Goal: Transaction & Acquisition: Purchase product/service

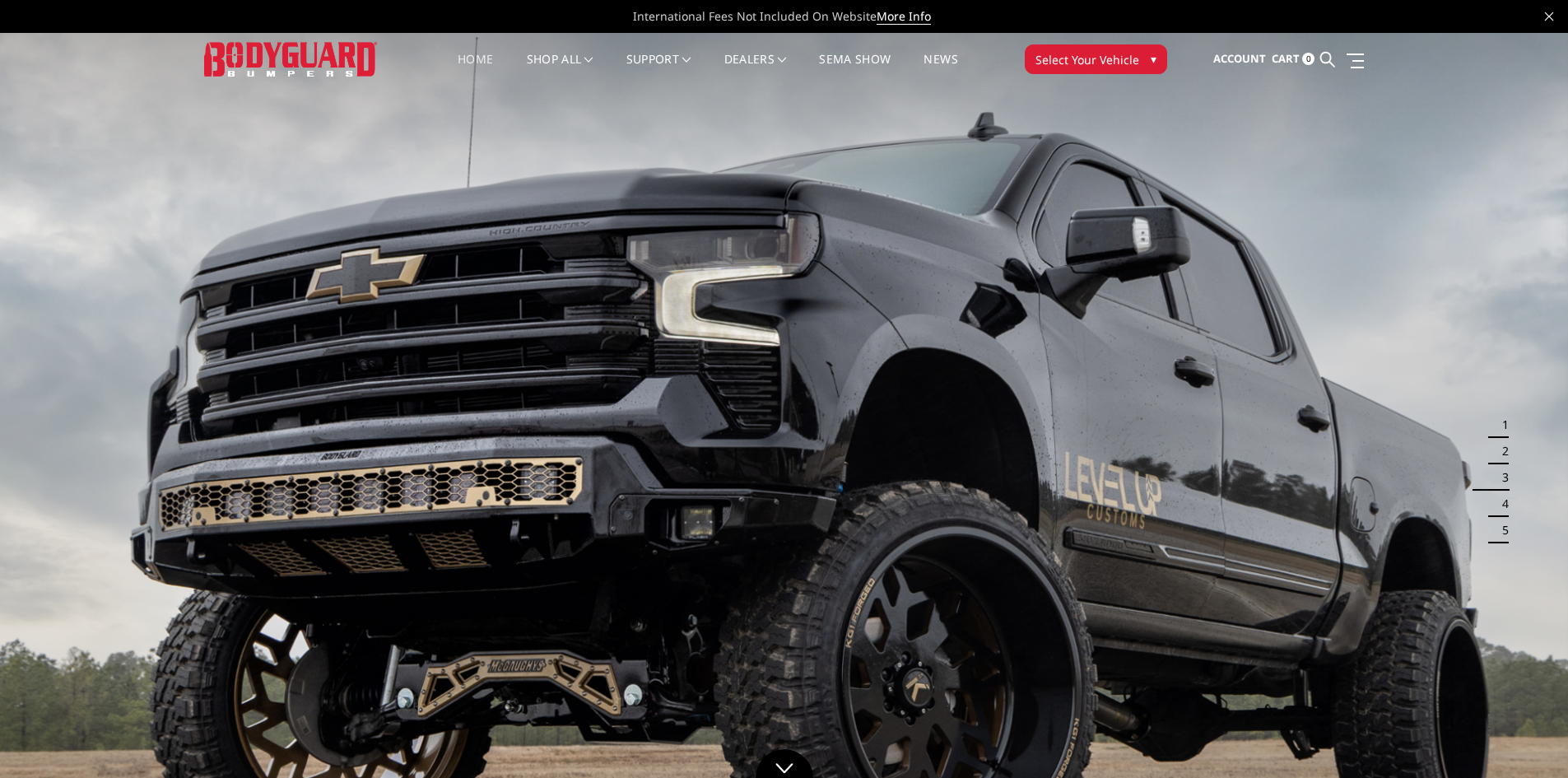
click at [1059, 62] on span "Select Your Vehicle" at bounding box center [1087, 59] width 104 height 17
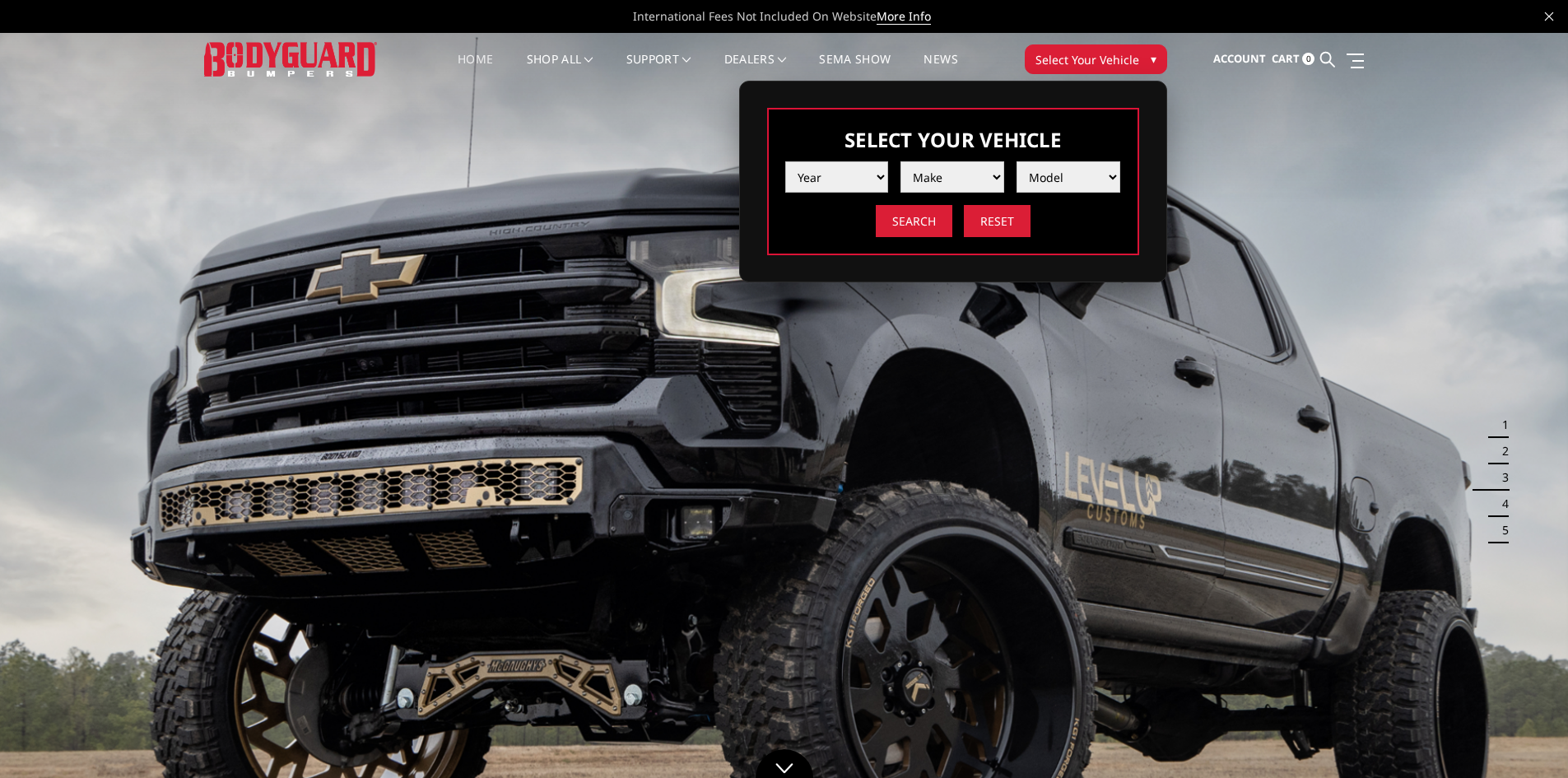
click at [869, 185] on select "Year 2025 2024 2023 2022 2021 2020 2019 2018 2017 2016 2015 2014 2013 2012 2011…" at bounding box center [837, 177] width 104 height 31
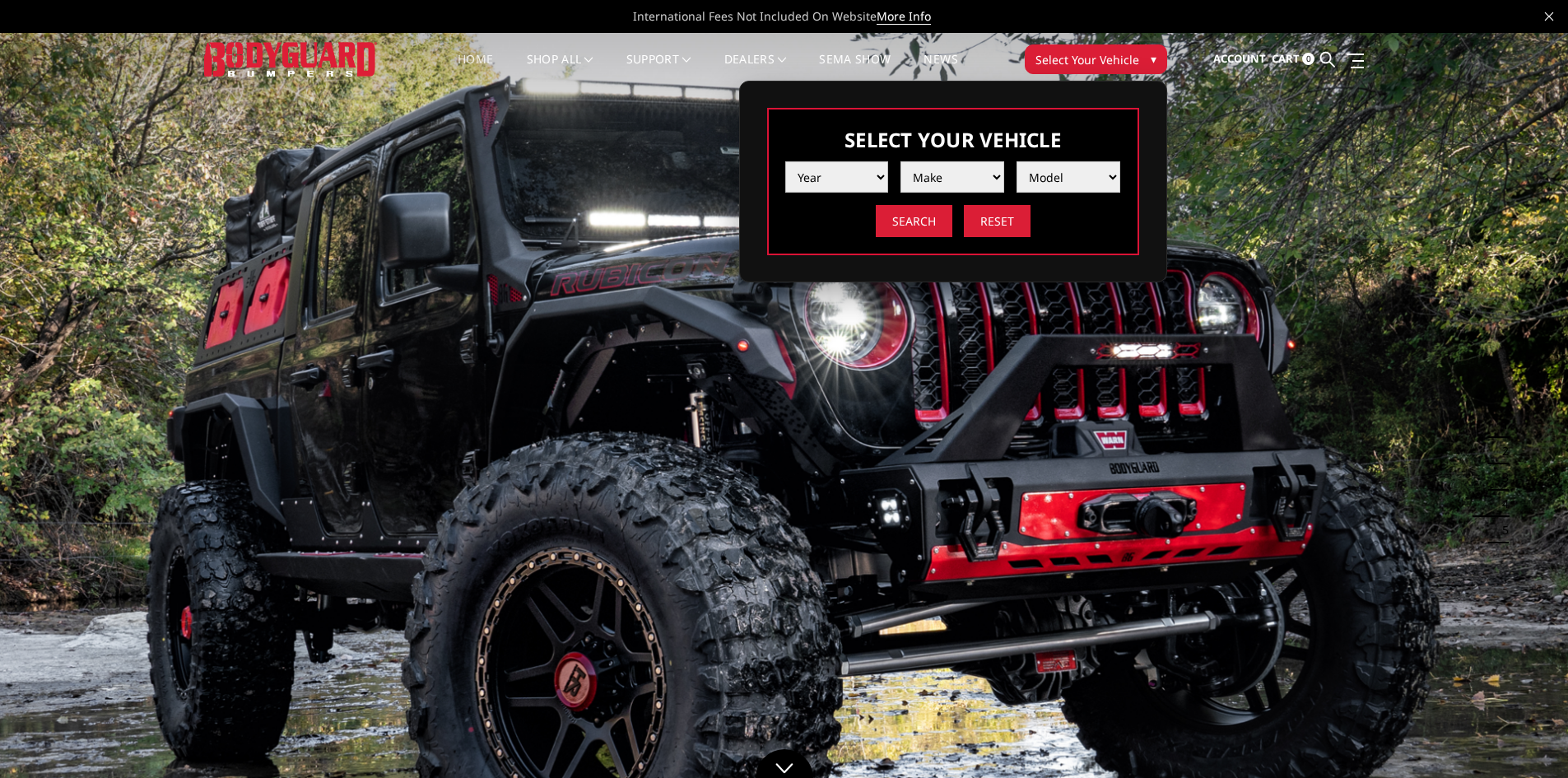
select select "yr_2025"
click at [785, 161] on select "Year 2025 2024 2023 2022 2021 2020 2019 2018 2017 2016 2015 2014 2013 2012 2011…" at bounding box center [837, 177] width 104 height 31
click at [957, 174] on select "Make Chevrolet Ford GMC Ram Toyota" at bounding box center [952, 177] width 104 height 31
select select "mk_chevrolet"
click at [900, 161] on select "Make Chevrolet Ford GMC Ram Toyota" at bounding box center [952, 177] width 104 height 31
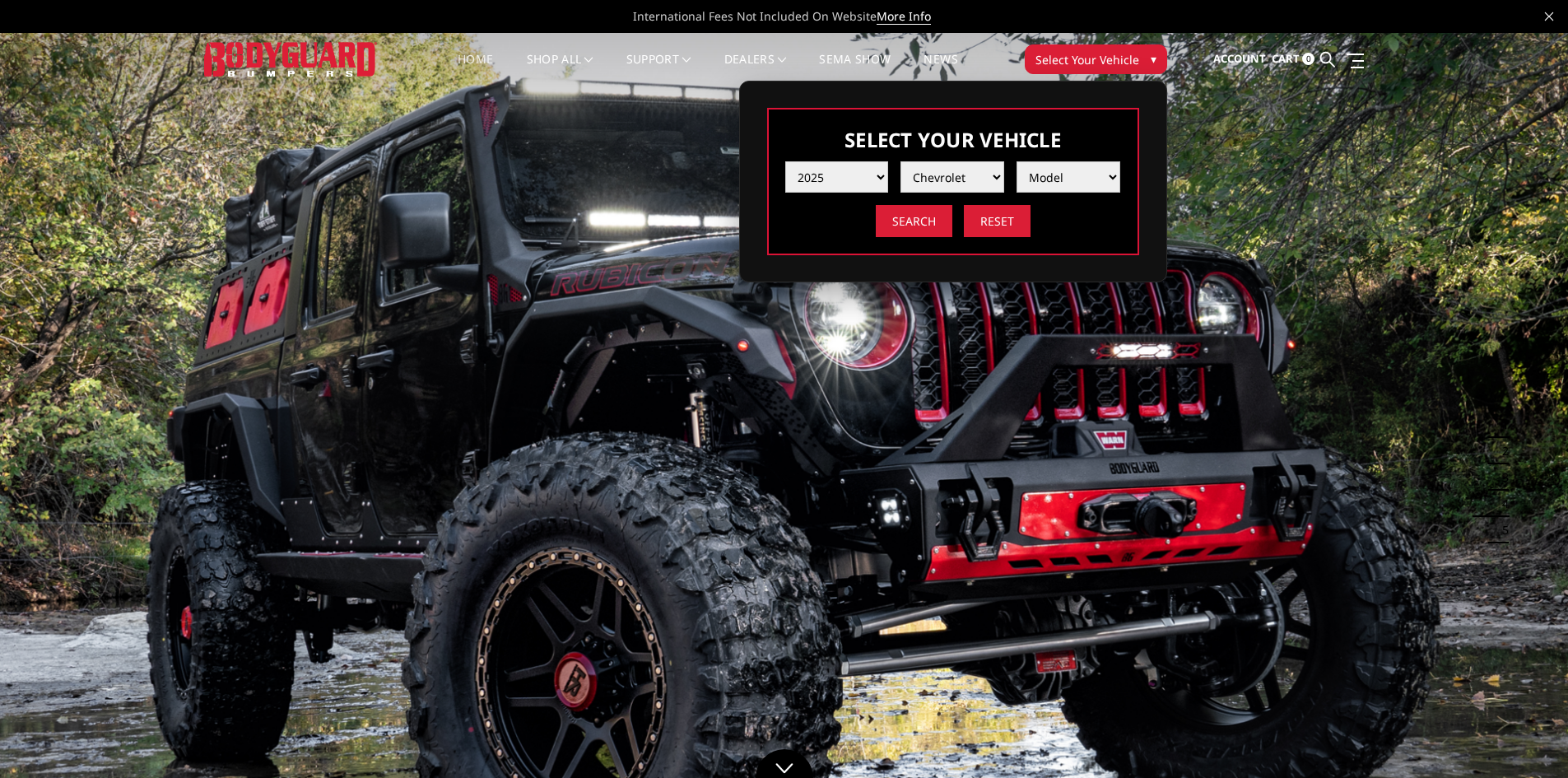
click at [1040, 177] on select "Model Silverado 1500 Silverado 2500 / 3500 Silverado 4500 / 5500 / 6500" at bounding box center [1069, 177] width 104 height 31
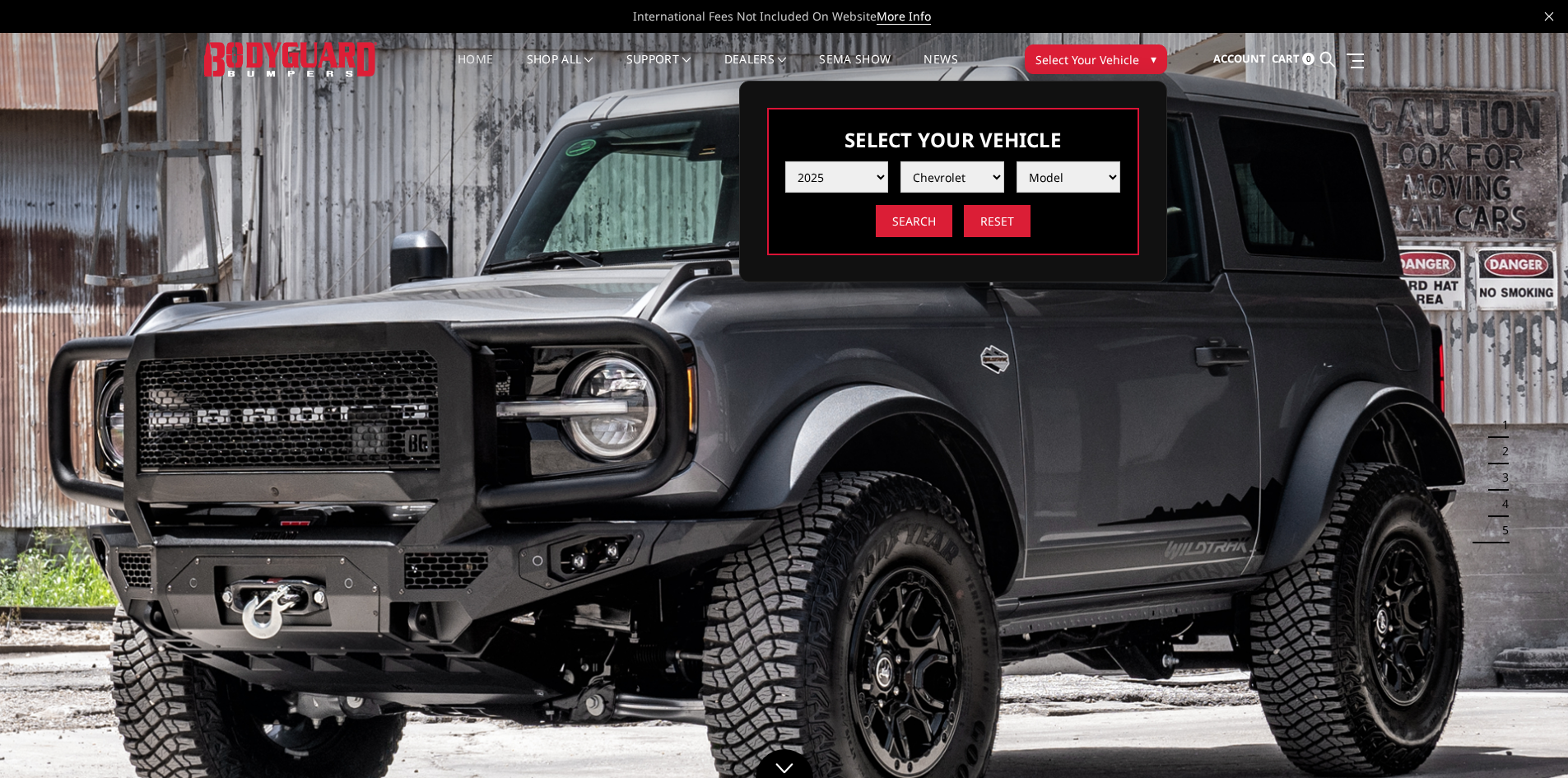
select select "md_silverado-2500-3500"
click at [1017, 161] on select "Model Silverado 1500 Silverado 2500 / 3500 Silverado 4500 / 5500 / 6500" at bounding box center [1069, 177] width 104 height 31
click at [912, 222] on input "Search" at bounding box center [914, 220] width 76 height 32
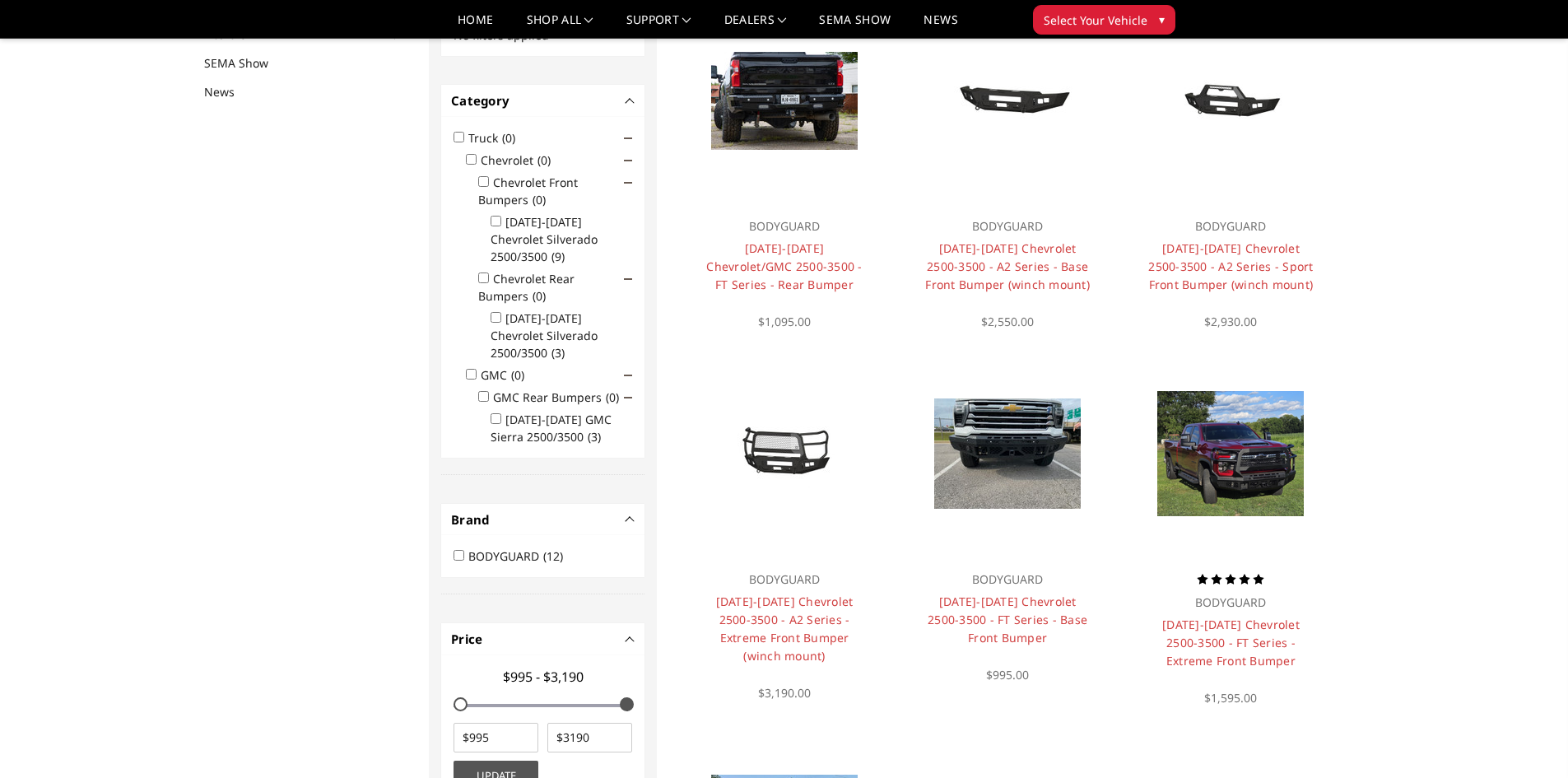
scroll to position [214, 0]
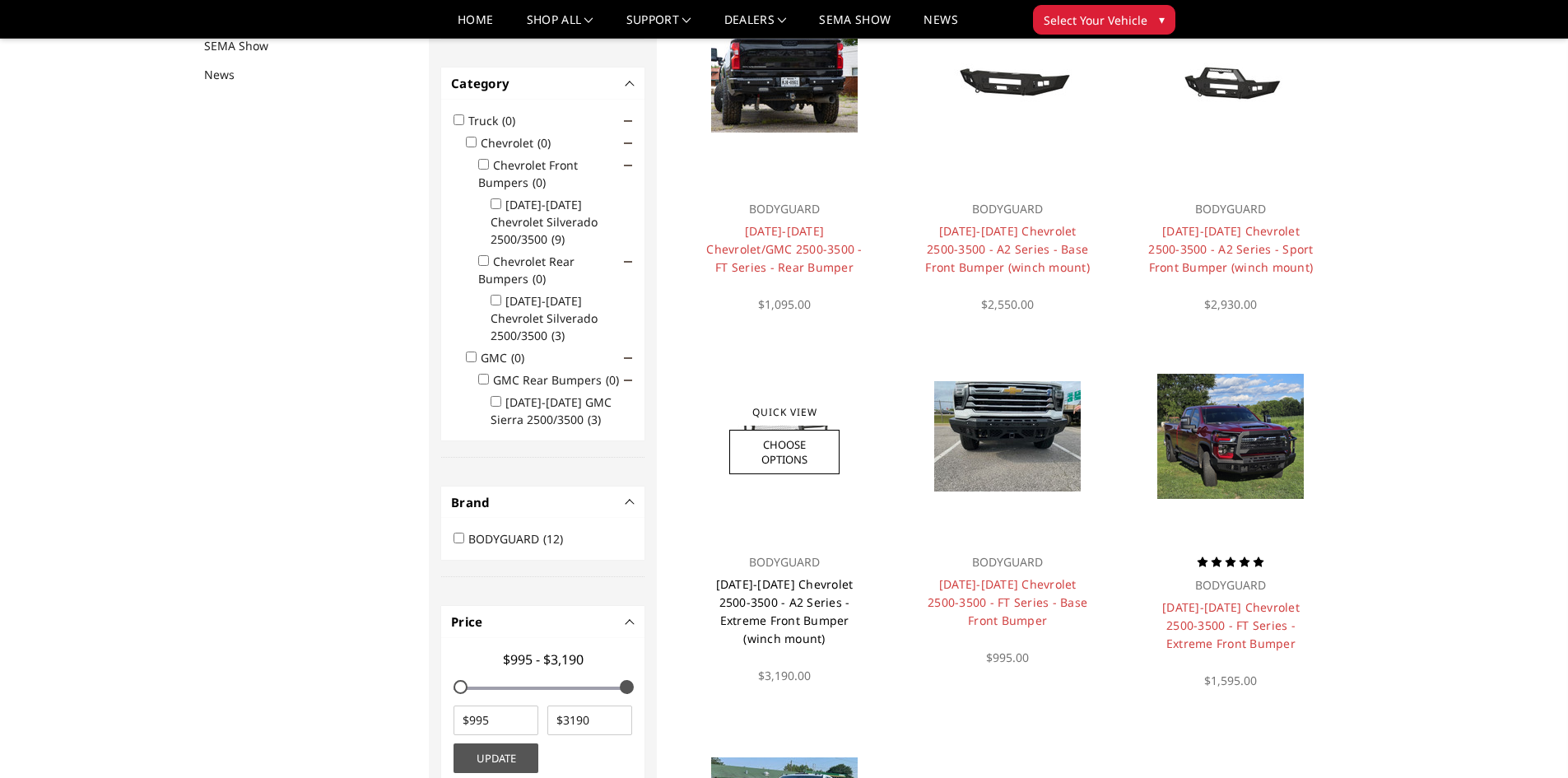
click at [770, 591] on link "2024-2025 Chevrolet 2500-3500 - A2 Series - Extreme Front Bumper (winch mount)" at bounding box center [784, 611] width 137 height 70
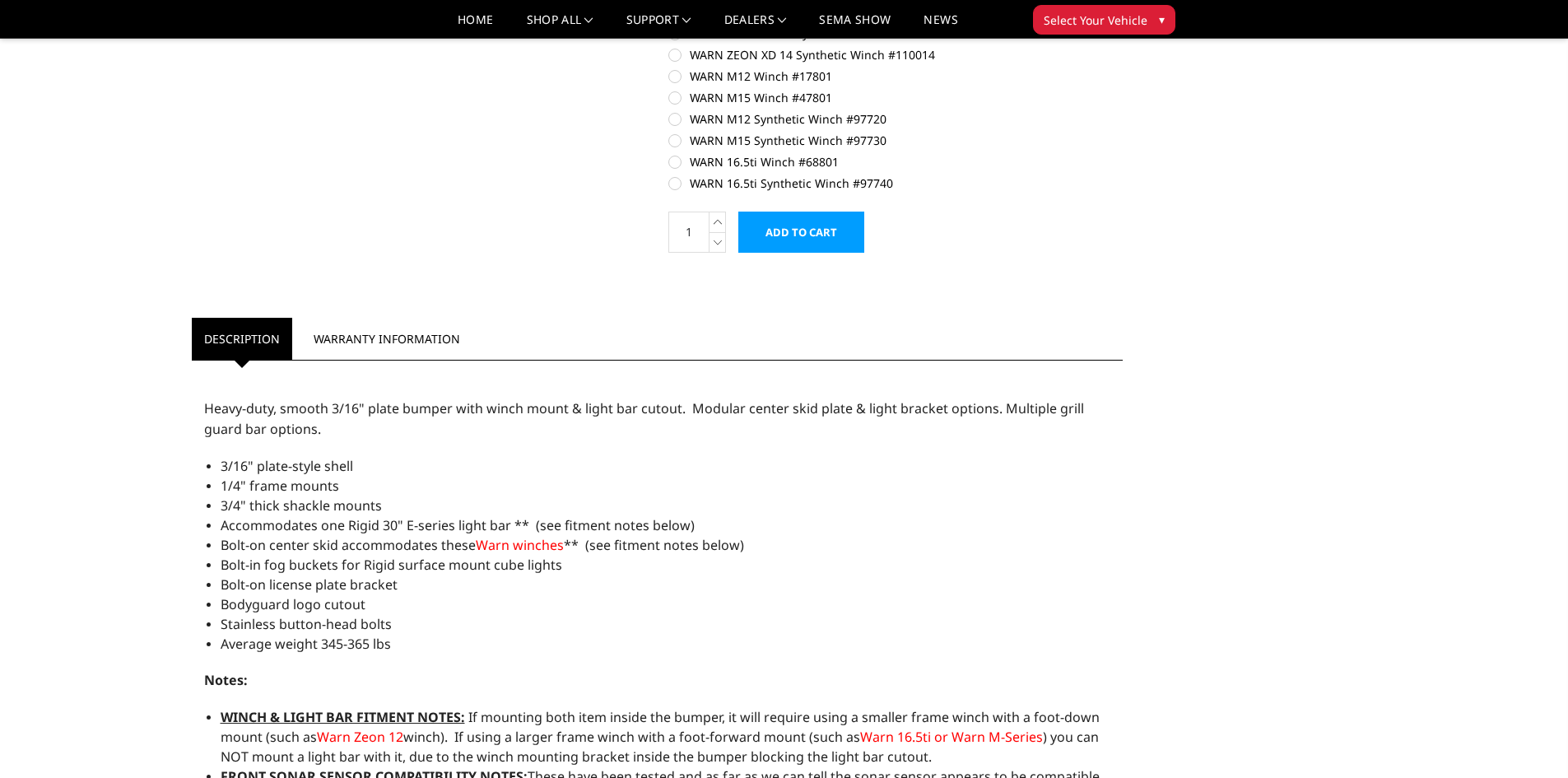
scroll to position [1399, 0]
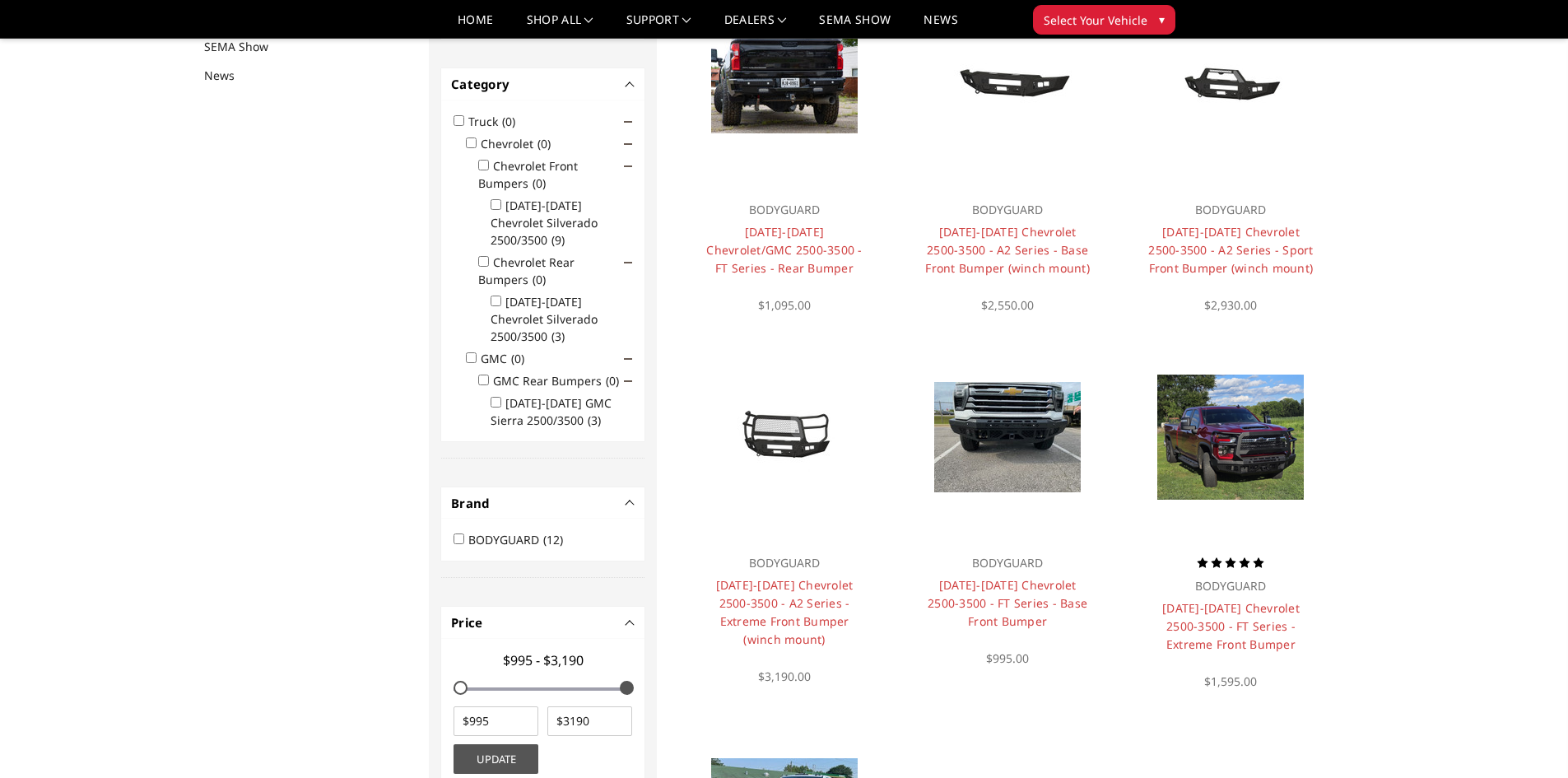
scroll to position [214, 0]
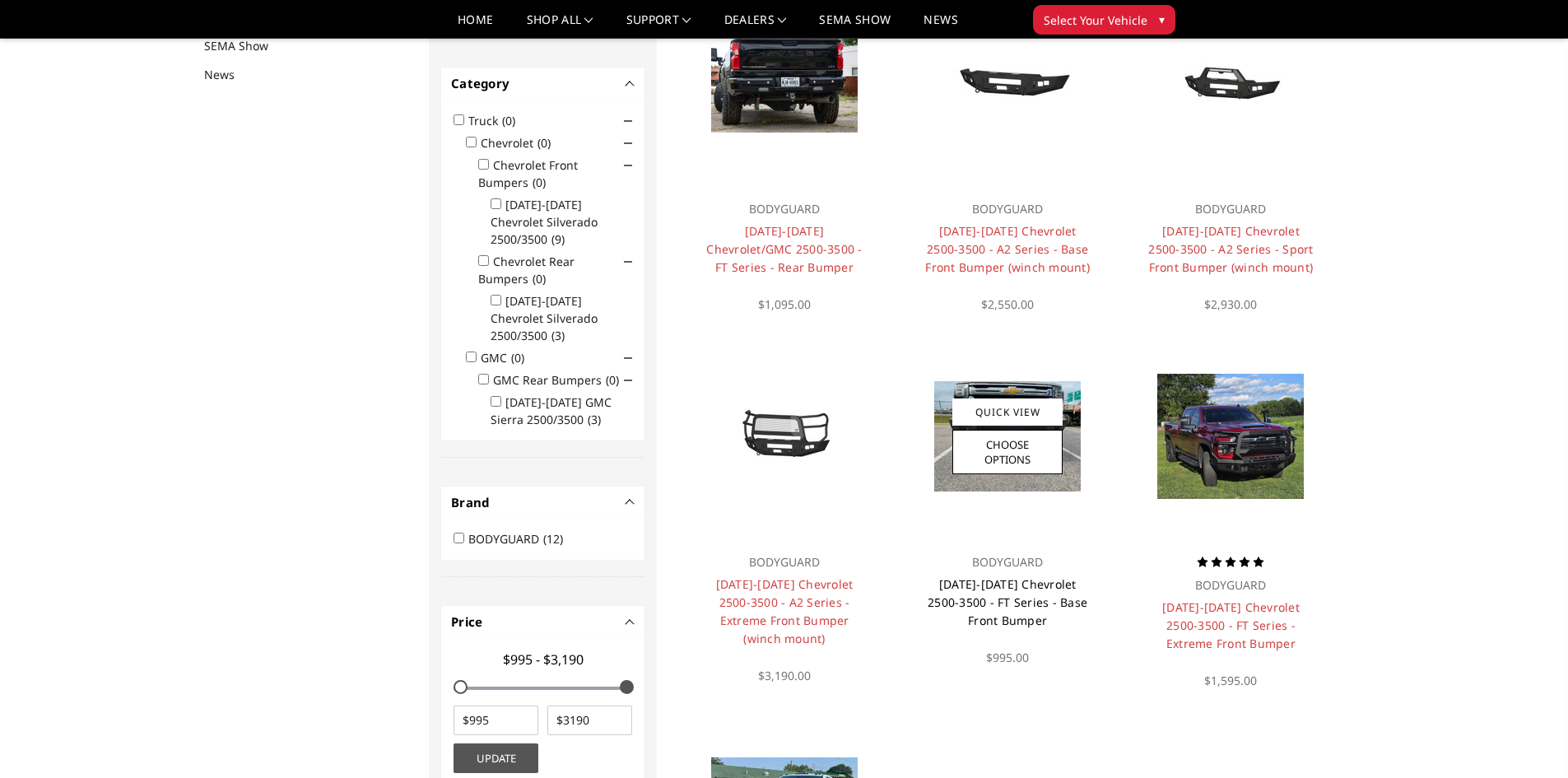
click at [985, 600] on link "[DATE]-[DATE] Chevrolet 2500-3500 - FT Series - Base Front Bumper" at bounding box center [1008, 601] width 160 height 52
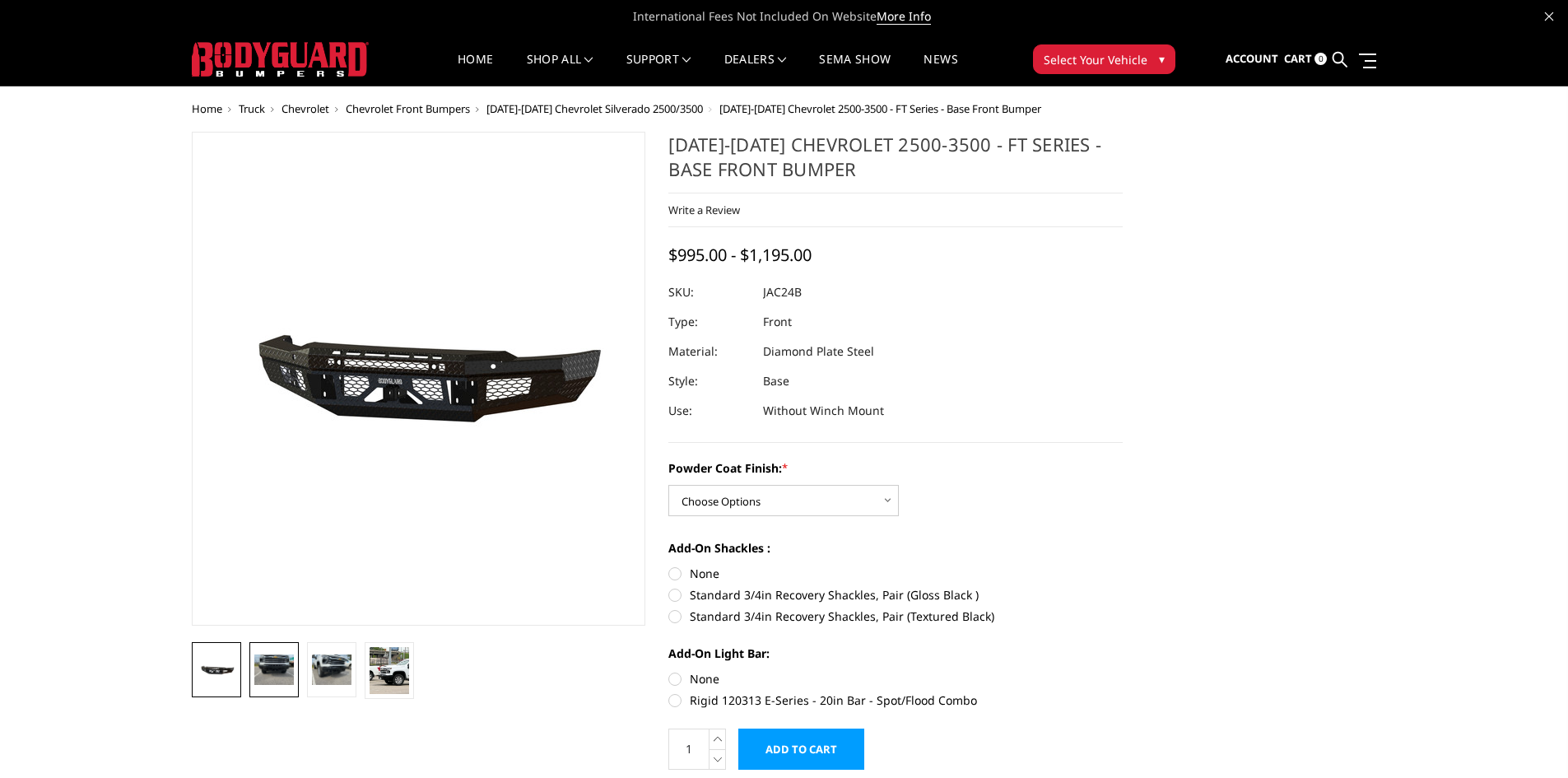
click at [287, 656] on img at bounding box center [274, 669] width 39 height 30
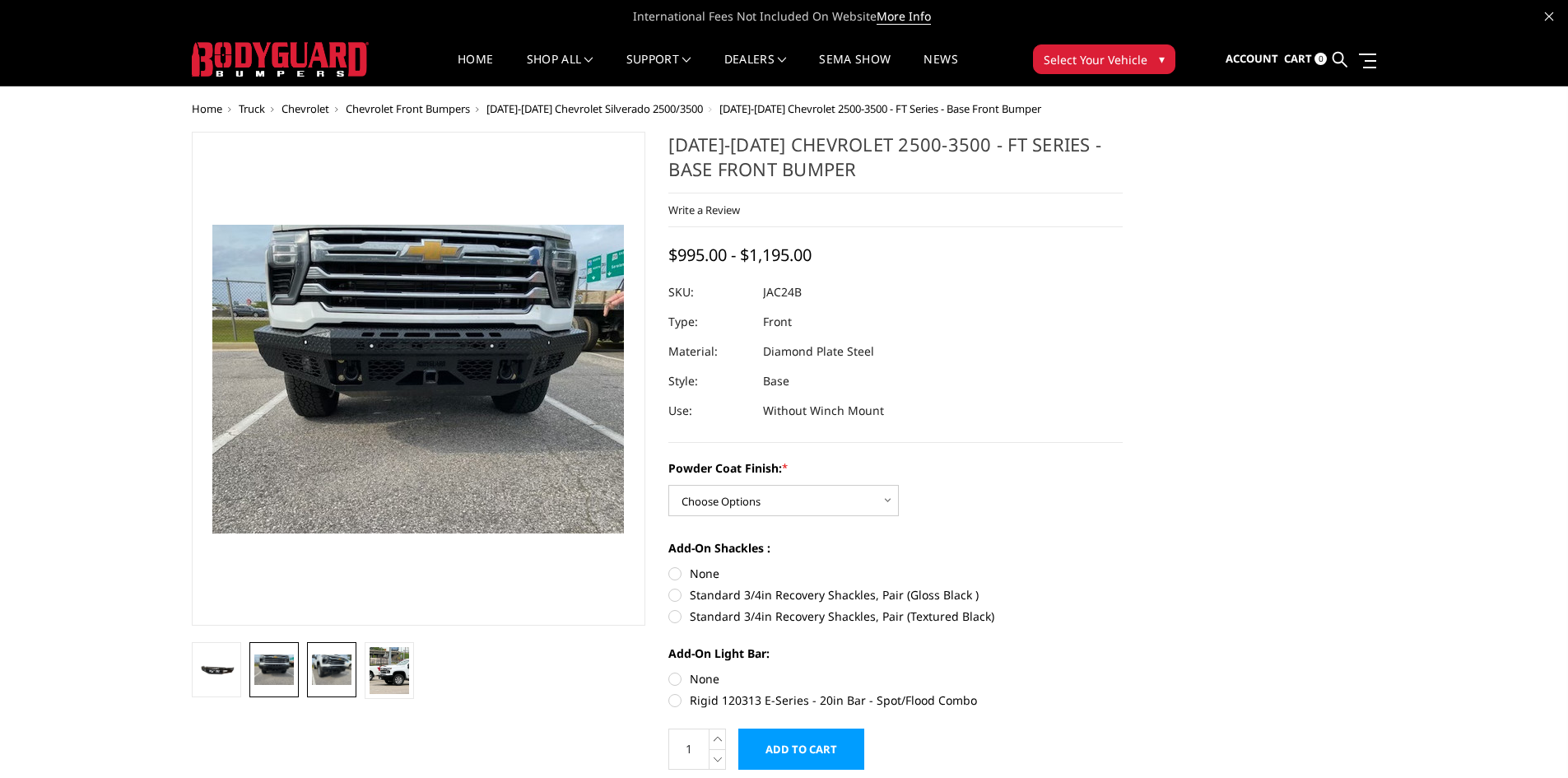
click at [322, 661] on img at bounding box center [331, 669] width 39 height 30
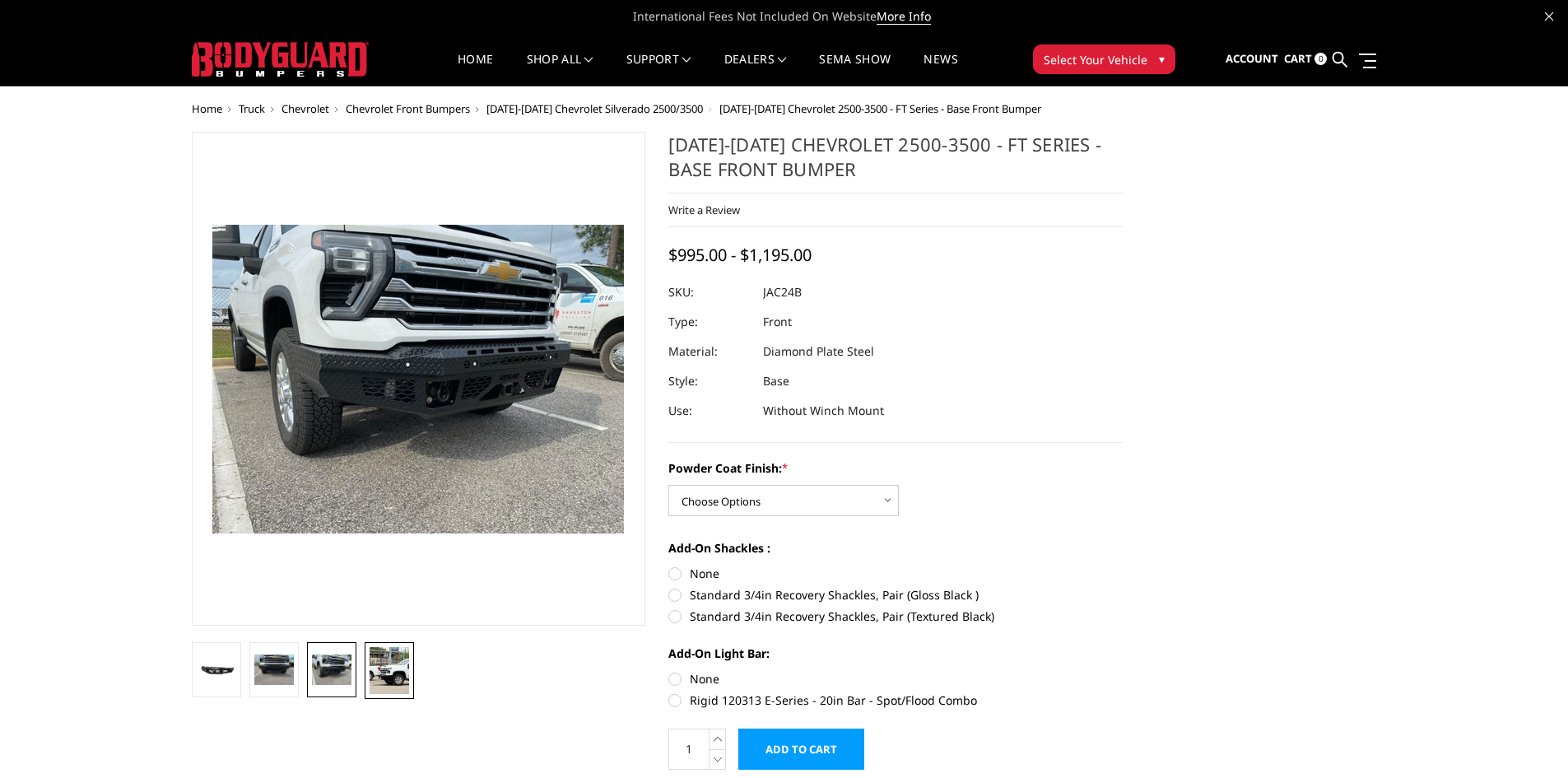
click at [397, 662] on img at bounding box center [388, 671] width 39 height 47
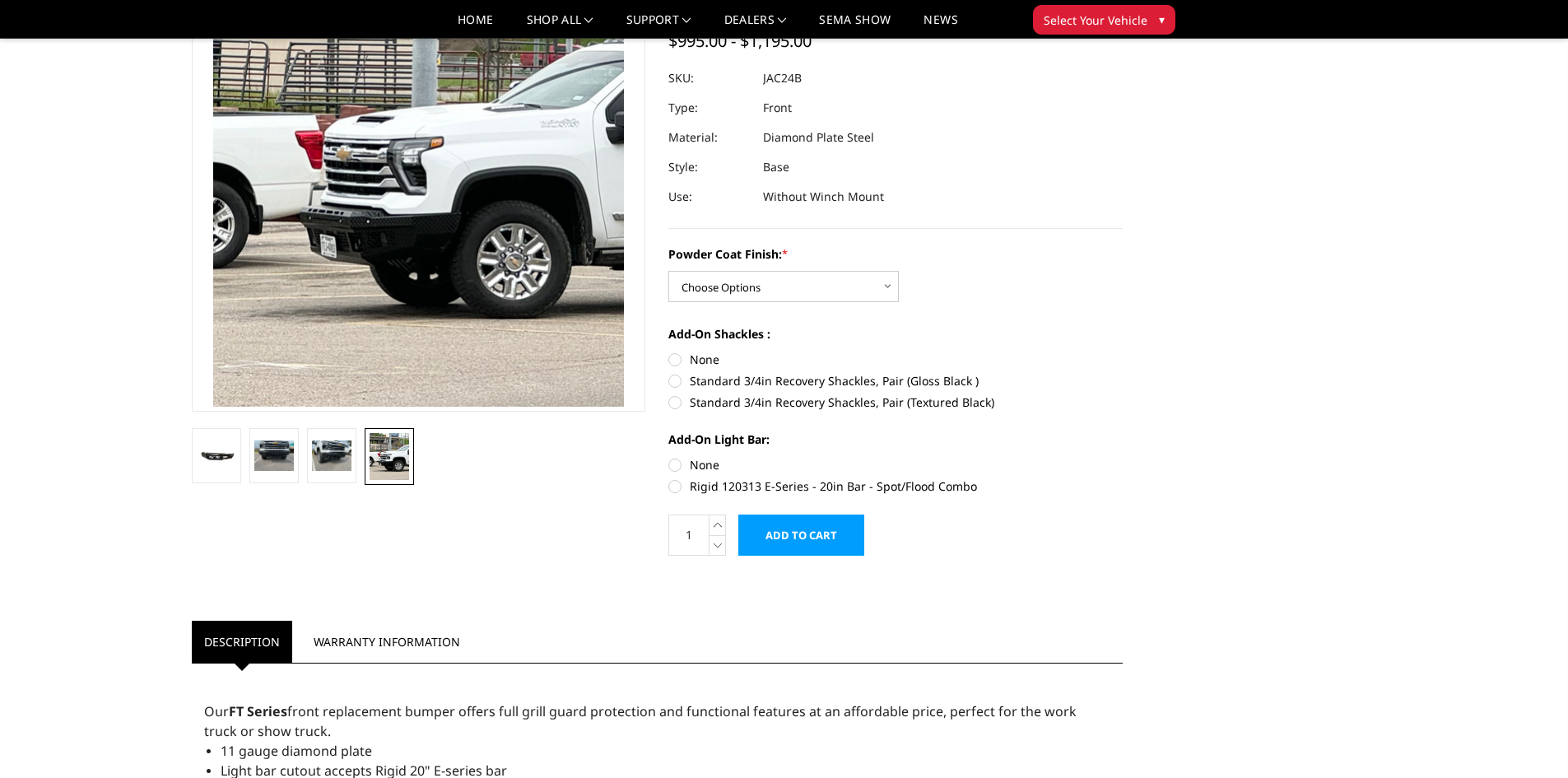
scroll to position [165, 0]
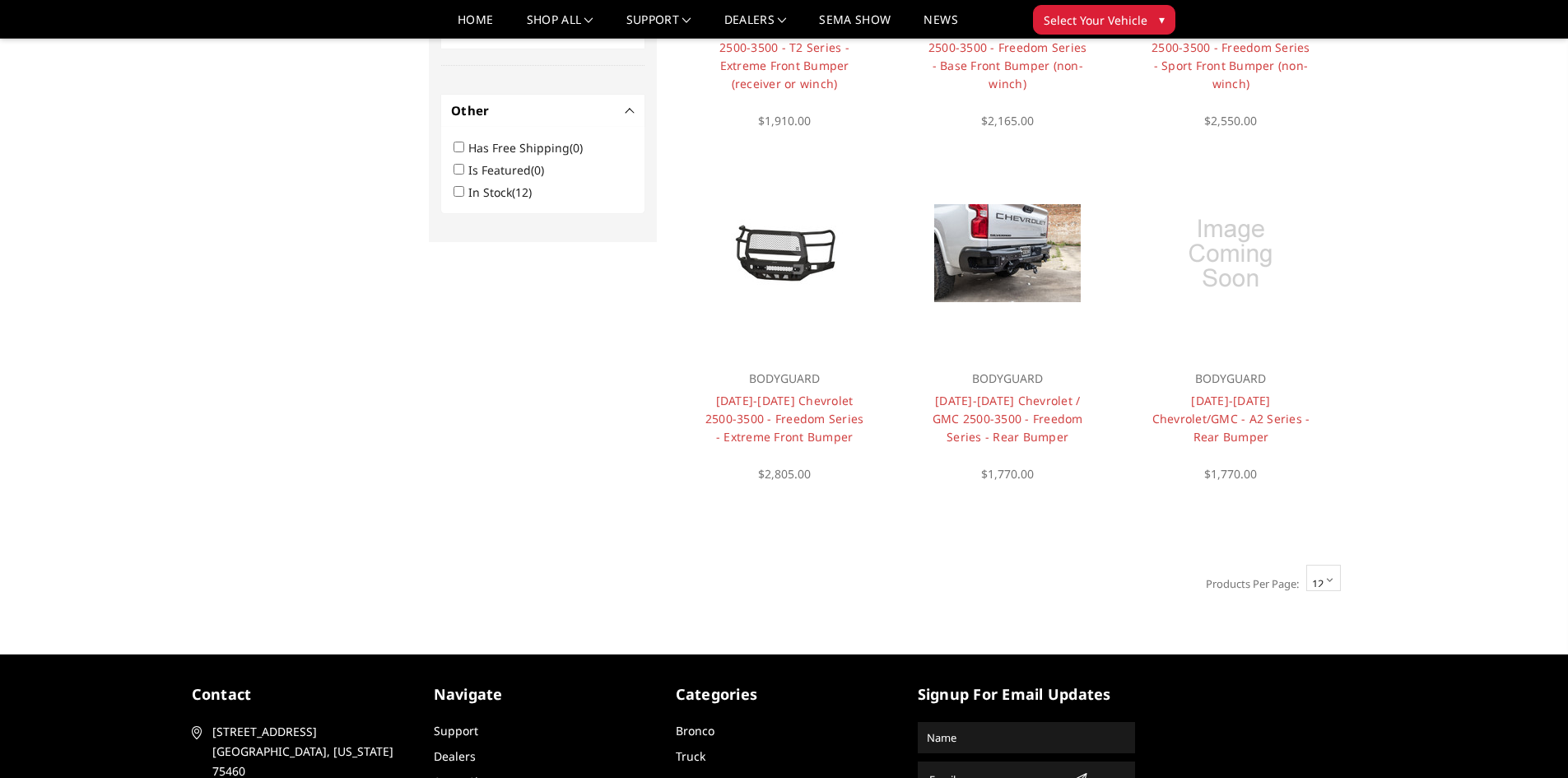
scroll to position [1073, 0]
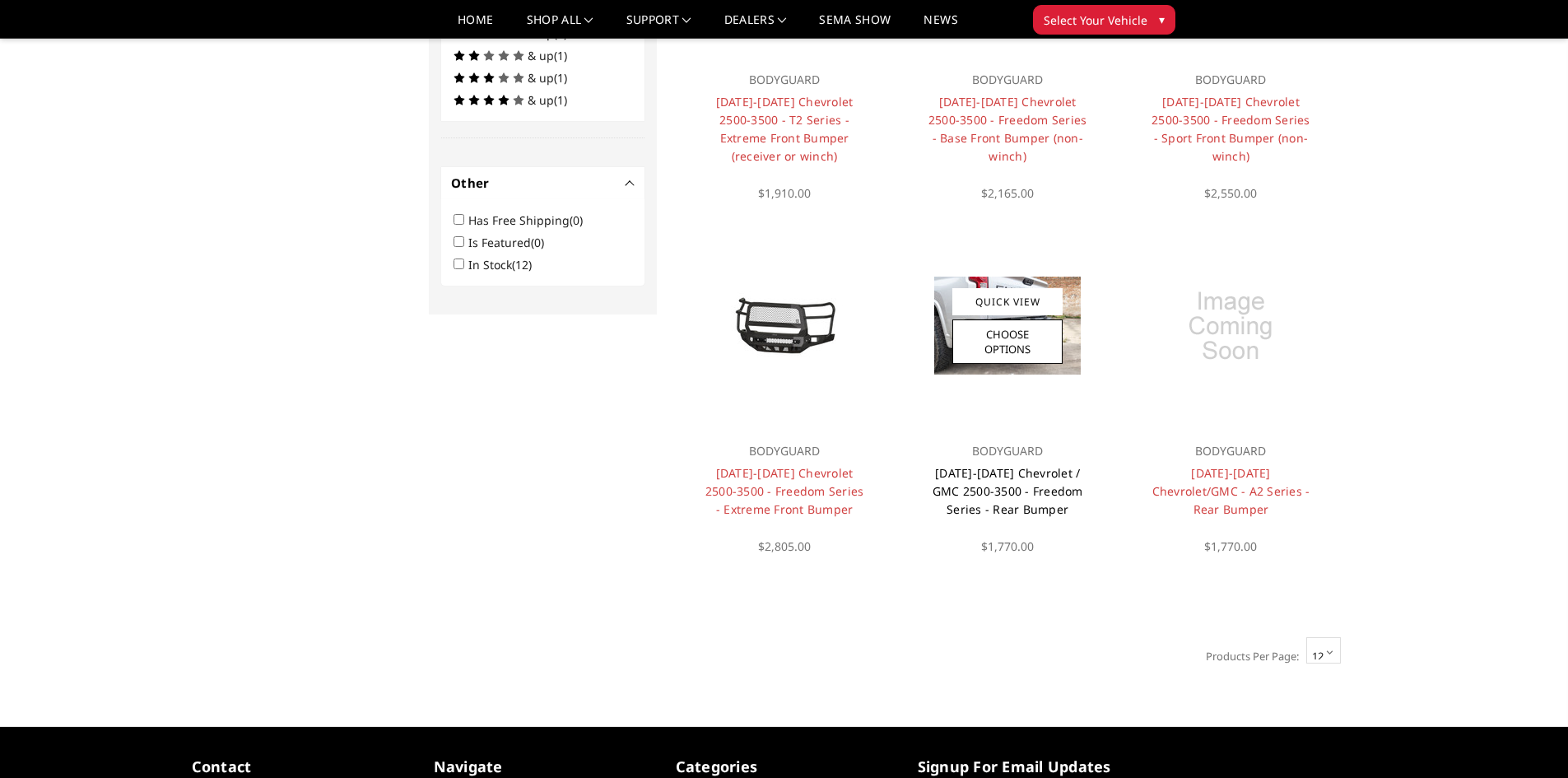
click at [980, 509] on link "[DATE]-[DATE] Chevrolet / GMC 2500-3500 - Freedom Series - Rear Bumper" at bounding box center [1008, 490] width 151 height 52
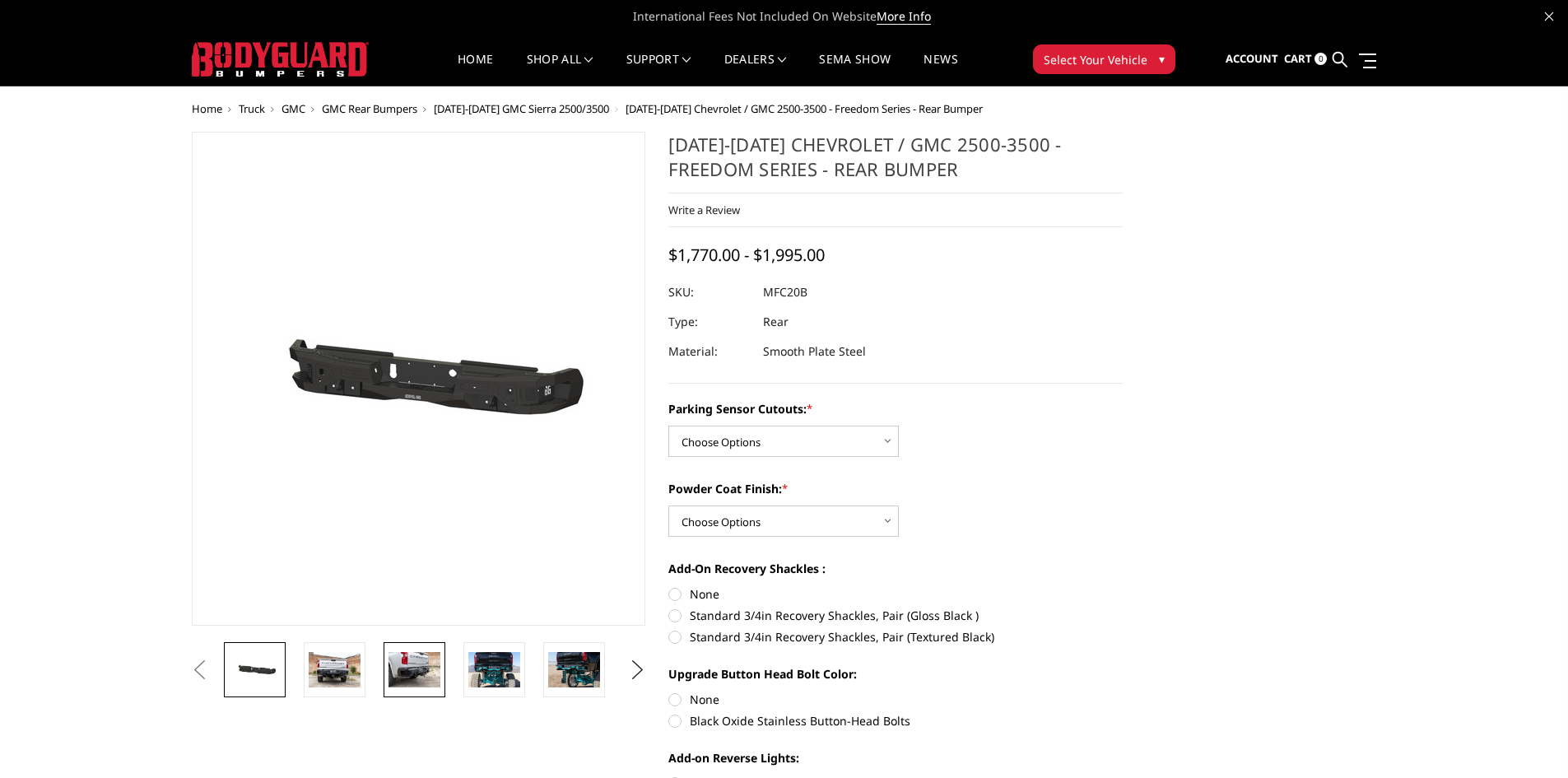
click at [402, 672] on img at bounding box center [414, 670] width 52 height 35
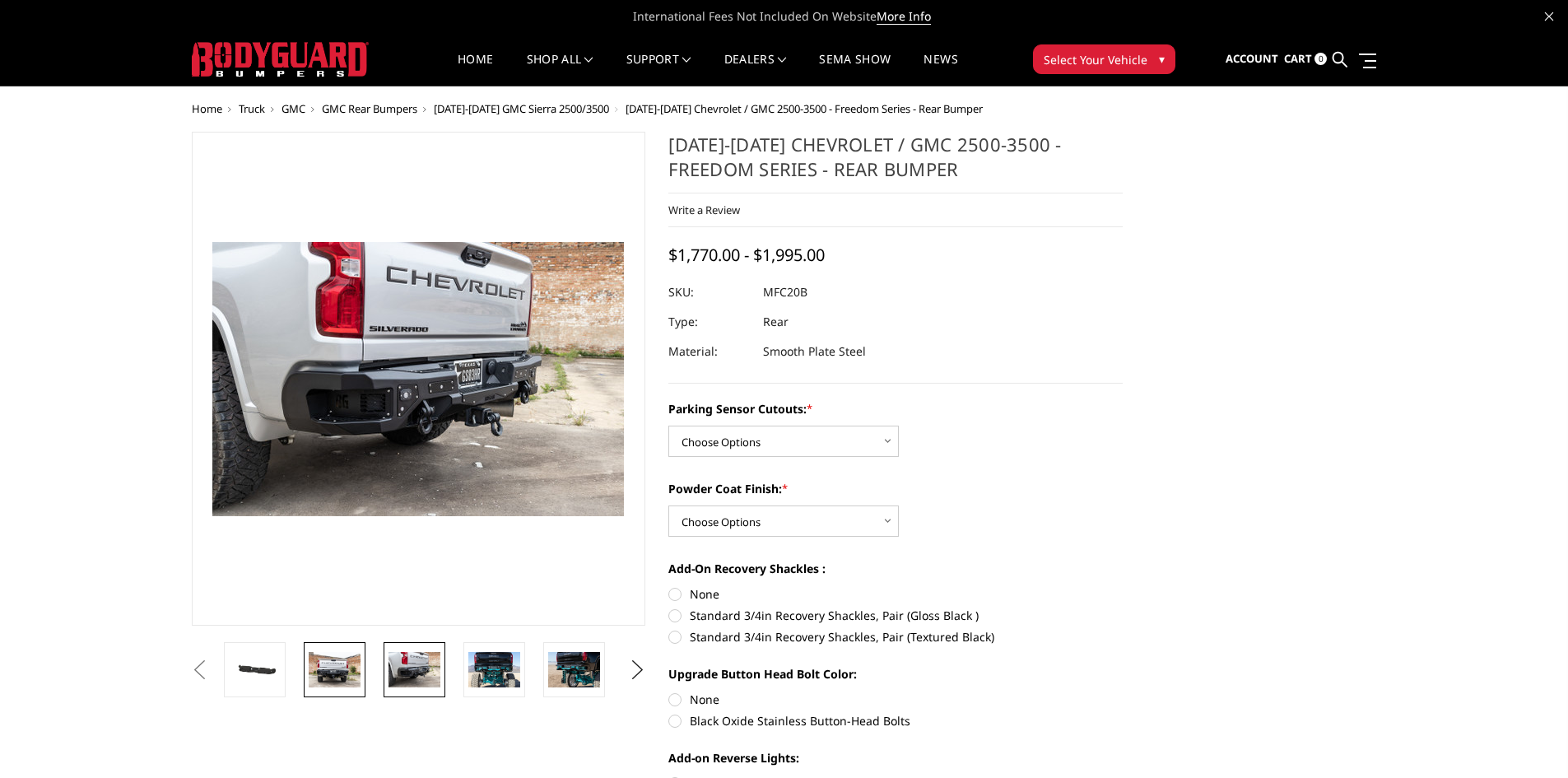
click at [322, 664] on img at bounding box center [334, 670] width 52 height 35
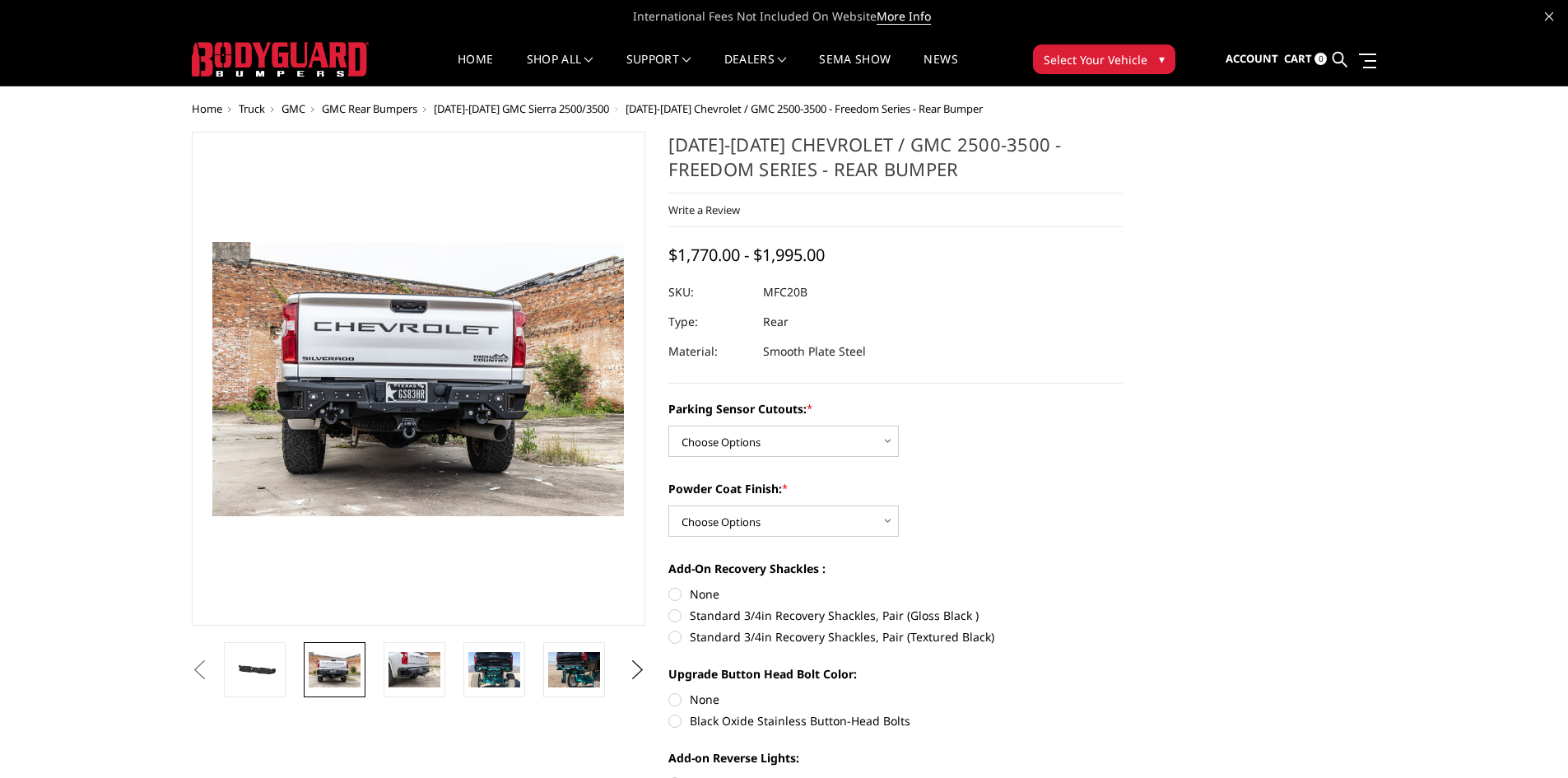
click at [212, 665] on button "Previous" at bounding box center [199, 670] width 25 height 25
click at [212, 667] on button "Previous" at bounding box center [199, 670] width 25 height 25
click at [513, 672] on img at bounding box center [494, 670] width 52 height 35
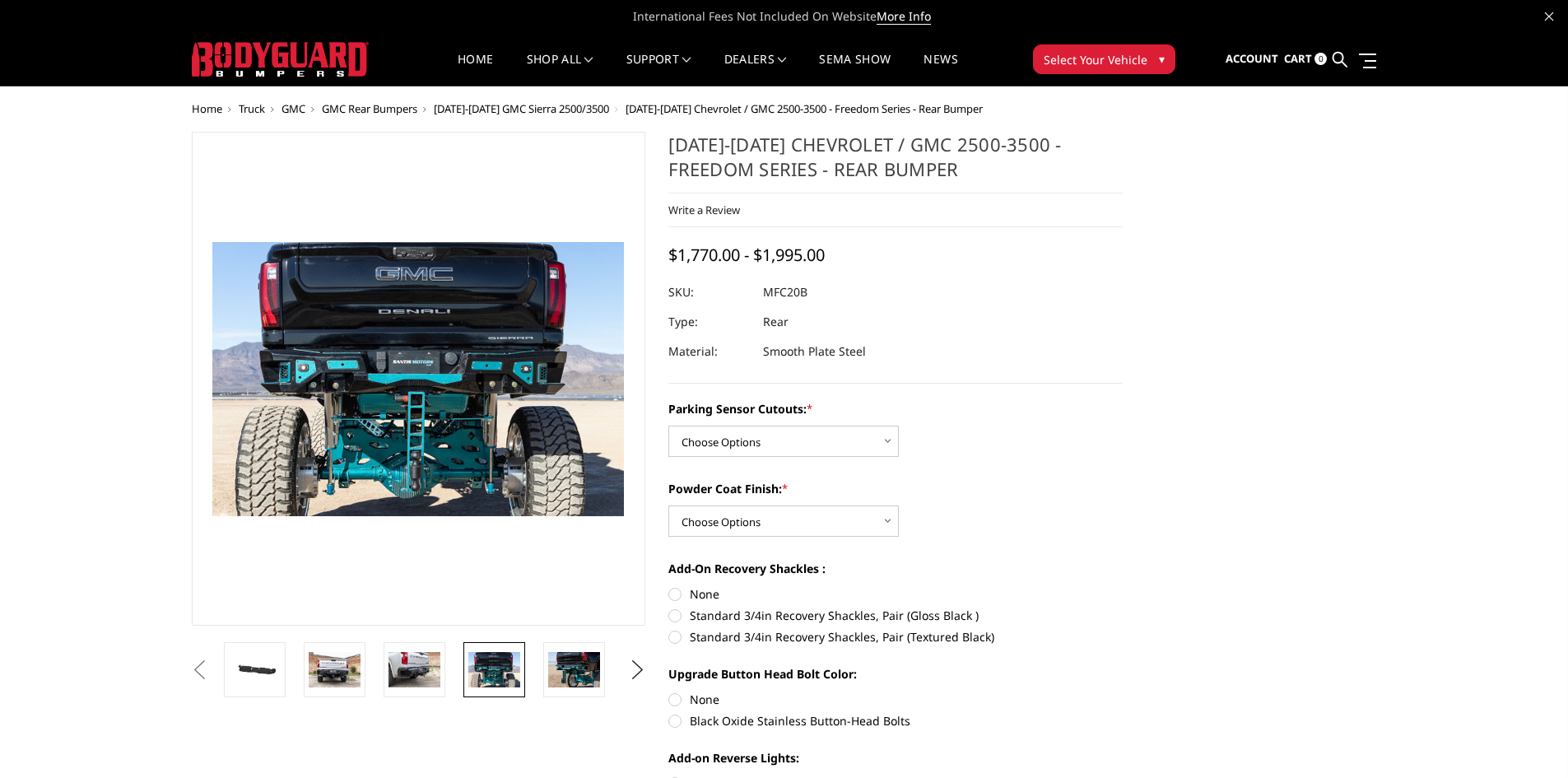
click at [212, 662] on button "Previous" at bounding box center [199, 670] width 25 height 25
click at [264, 663] on img at bounding box center [255, 670] width 52 height 25
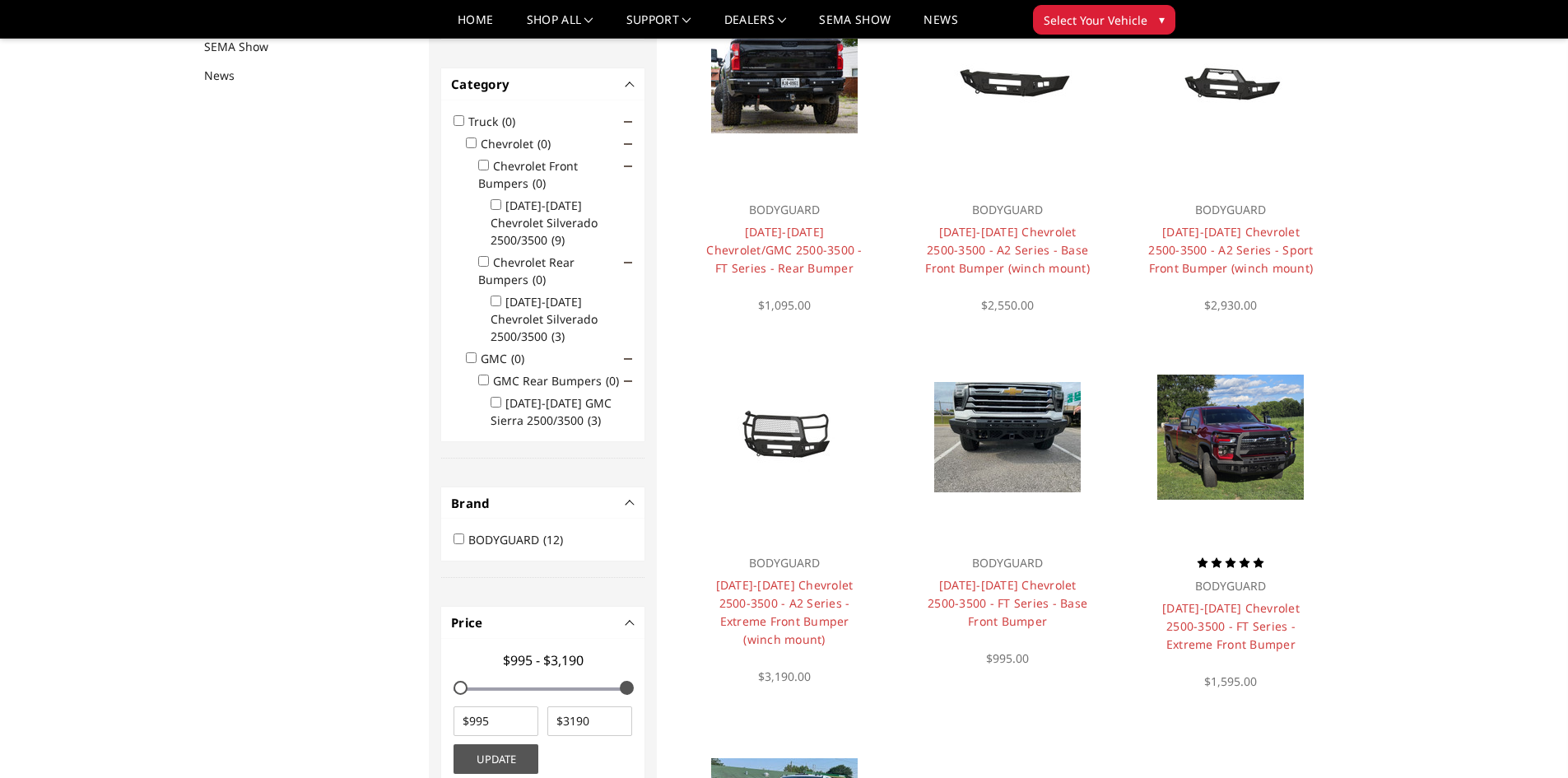
scroll to position [214, 0]
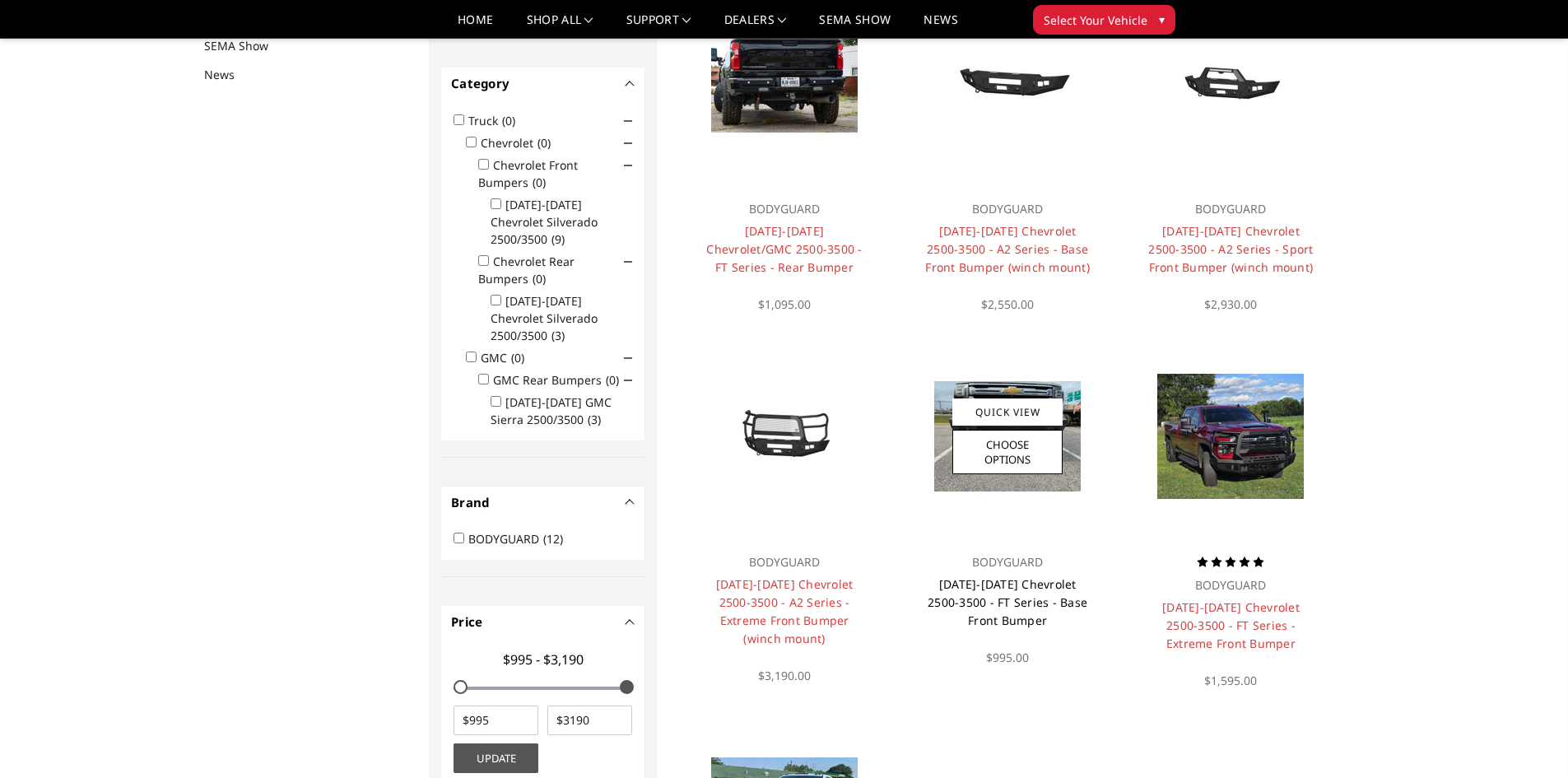
click at [1000, 608] on link "[DATE]-[DATE] Chevrolet 2500-3500 - FT Series - Base Front Bumper" at bounding box center [1008, 601] width 160 height 52
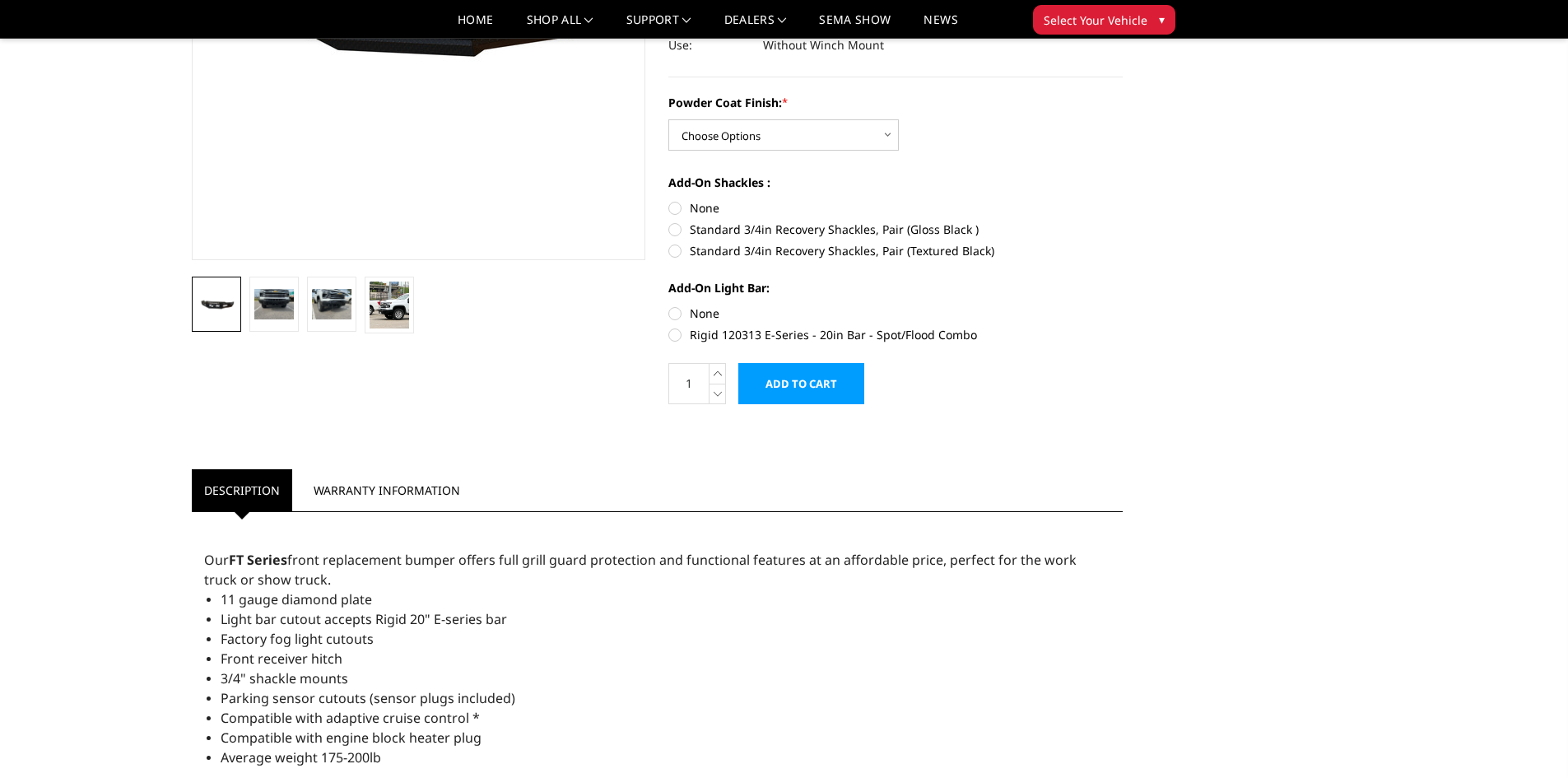
scroll to position [235, 0]
